Goal: Transaction & Acquisition: Purchase product/service

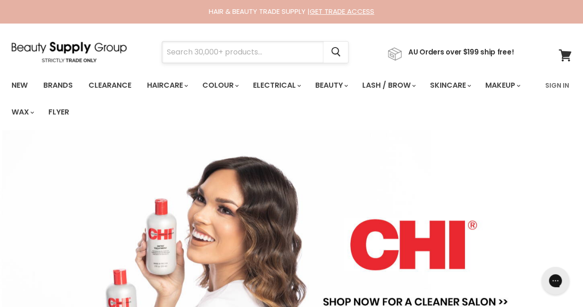
click at [194, 57] on input "Search" at bounding box center [242, 51] width 161 height 21
type input "nails"
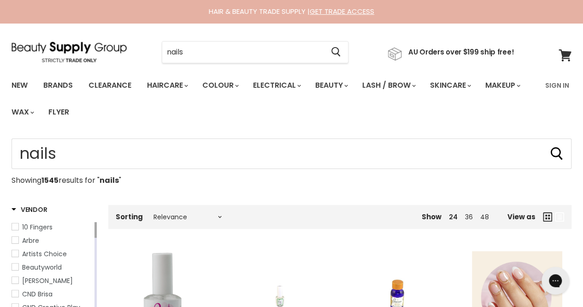
type input "nails"
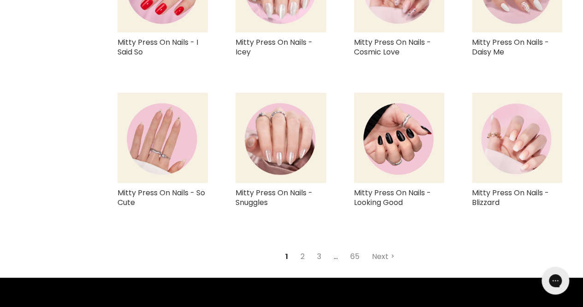
scroll to position [908, 0]
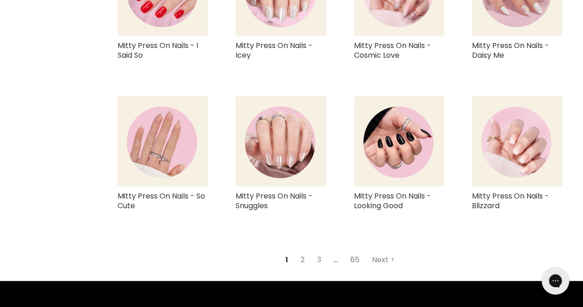
click at [354, 260] on link "65" at bounding box center [354, 259] width 19 height 17
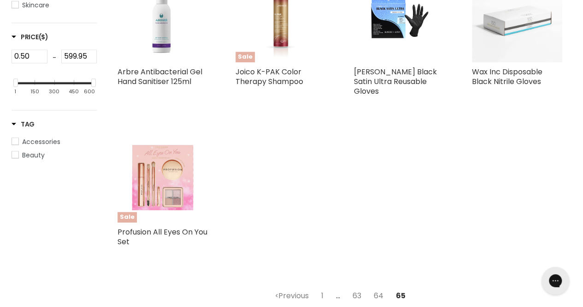
scroll to position [219, 0]
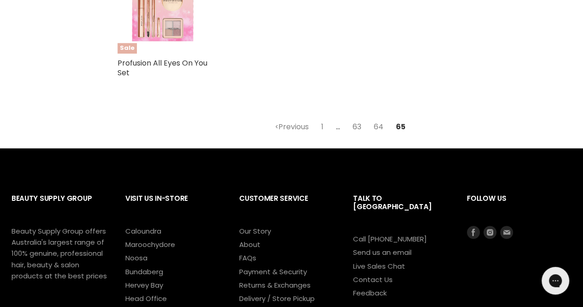
click at [354, 130] on link "63" at bounding box center [357, 126] width 19 height 17
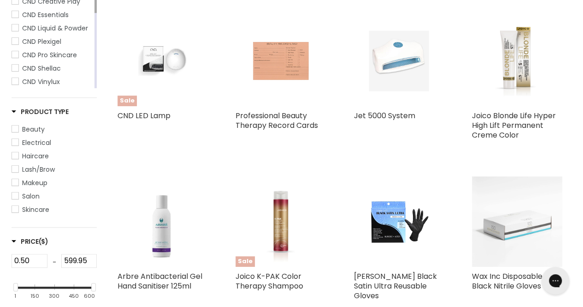
scroll to position [219, 0]
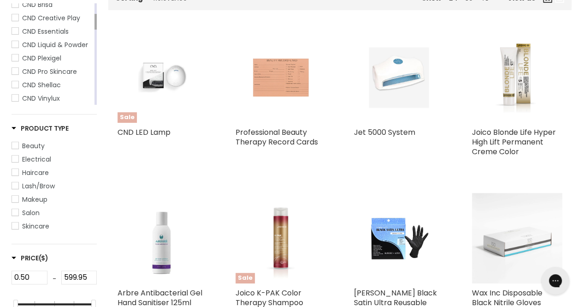
click at [21, 160] on link "Electrical" at bounding box center [54, 159] width 85 height 10
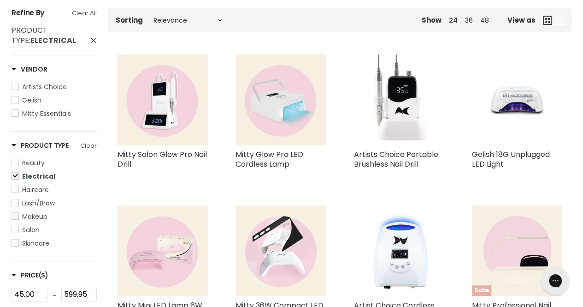
scroll to position [197, 0]
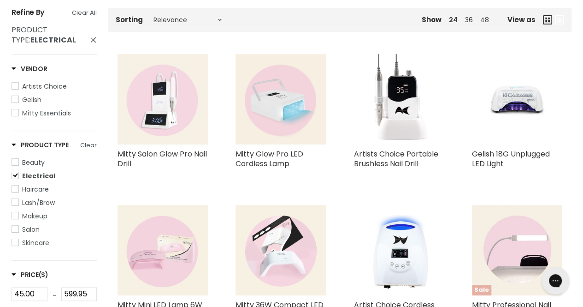
click at [138, 132] on img "Main content" at bounding box center [163, 99] width 90 height 90
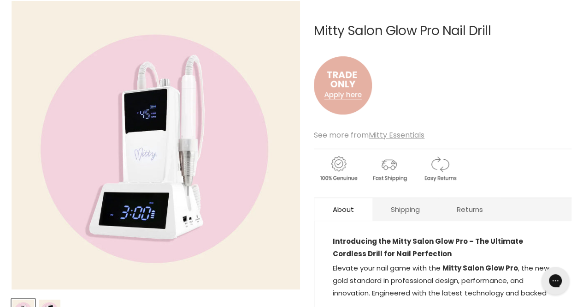
scroll to position [140, 0]
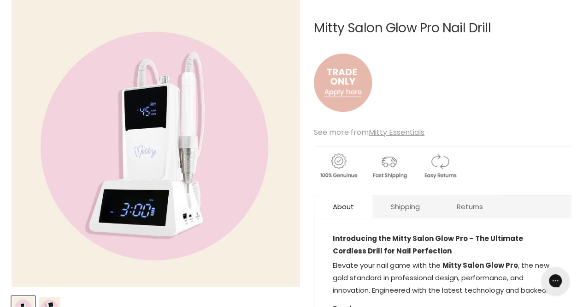
click at [343, 89] on img "Main content" at bounding box center [343, 82] width 58 height 77
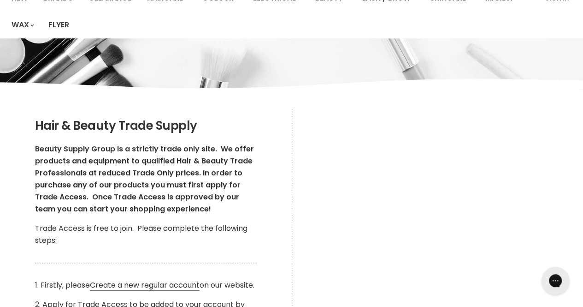
scroll to position [69, 0]
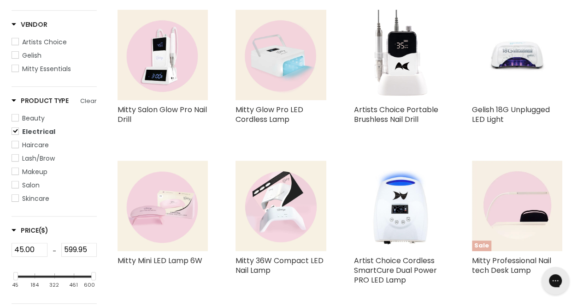
scroll to position [241, 0]
type input "nails"
